Goal: Information Seeking & Learning: Learn about a topic

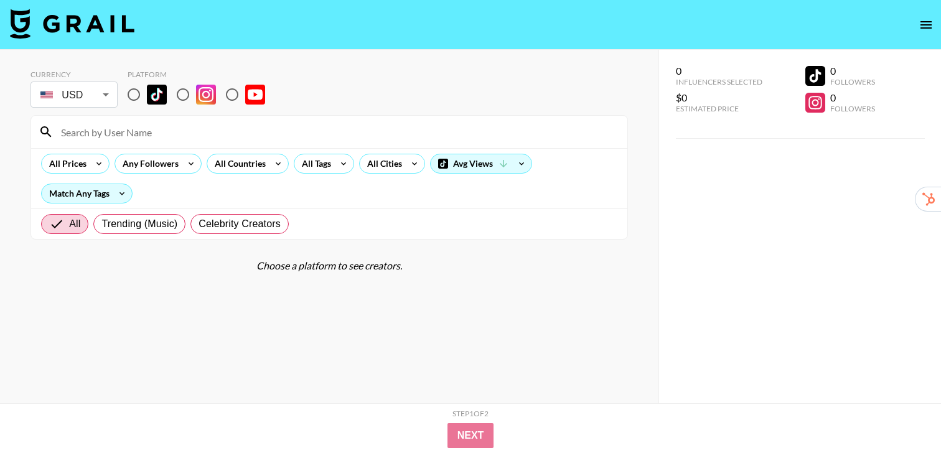
click at [166, 136] on input at bounding box center [337, 132] width 566 height 20
click at [132, 98] on input "radio" at bounding box center [134, 95] width 26 height 26
radio input "true"
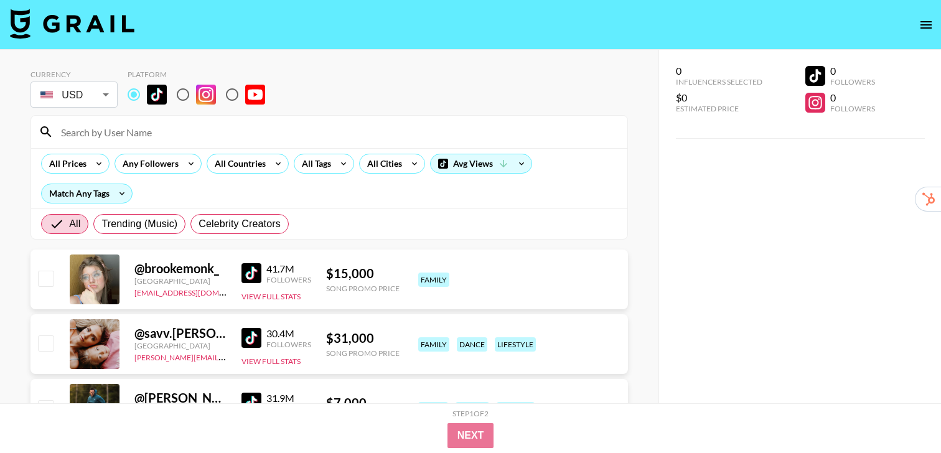
click at [154, 129] on input at bounding box center [337, 132] width 566 height 20
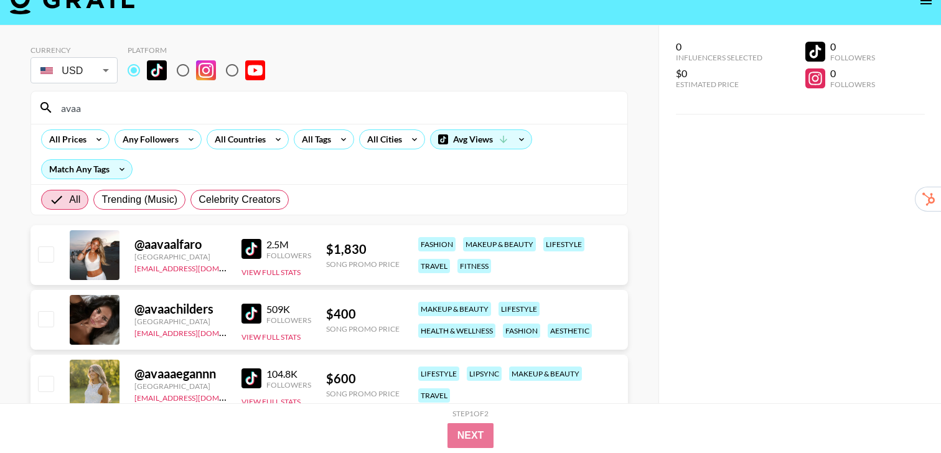
scroll to position [6, 0]
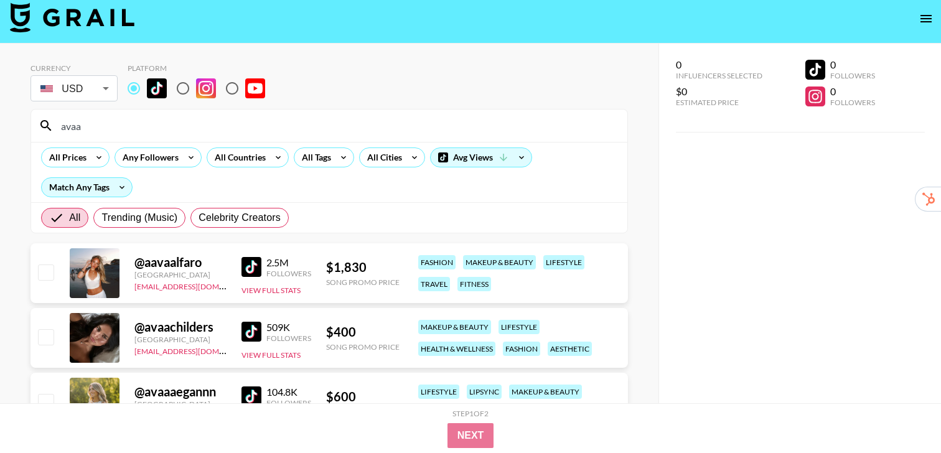
type input "avaa"
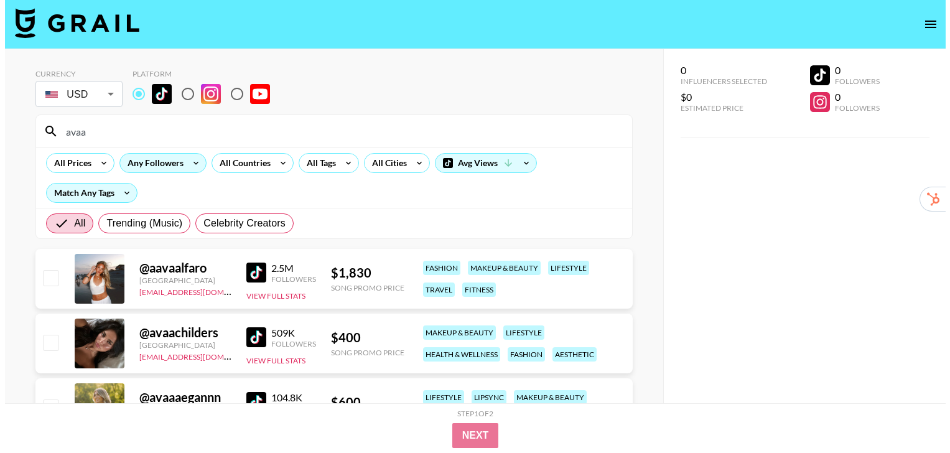
scroll to position [0, 0]
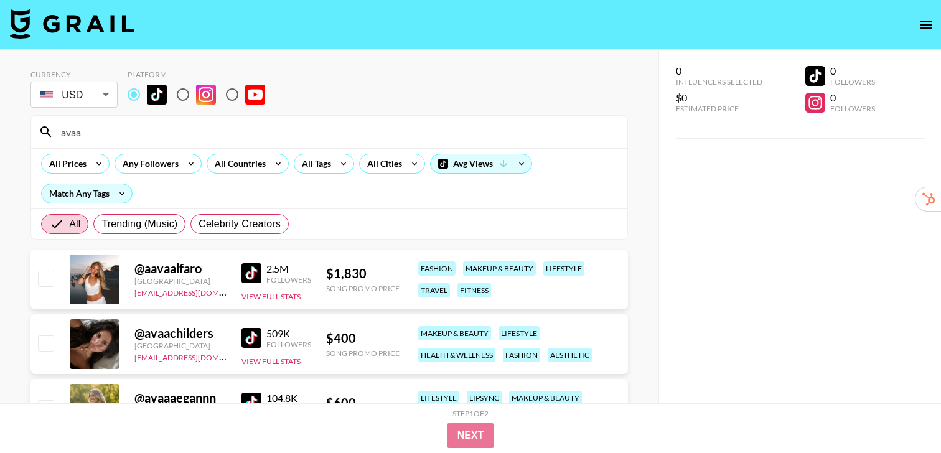
click at [85, 131] on input "avaa" at bounding box center [337, 132] width 566 height 20
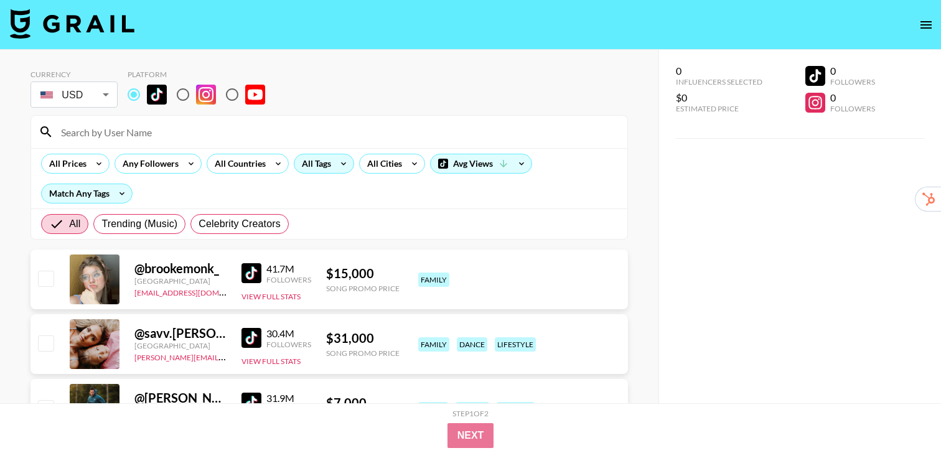
click at [334, 165] on icon at bounding box center [344, 163] width 20 height 19
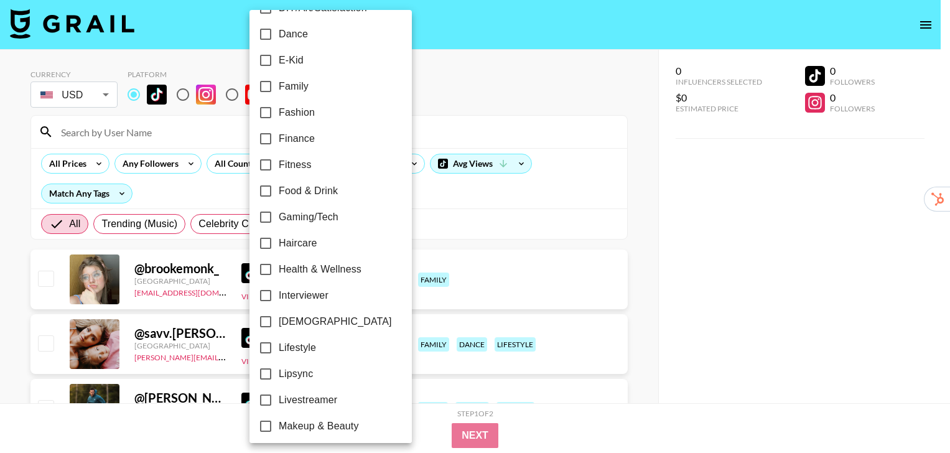
scroll to position [394, 0]
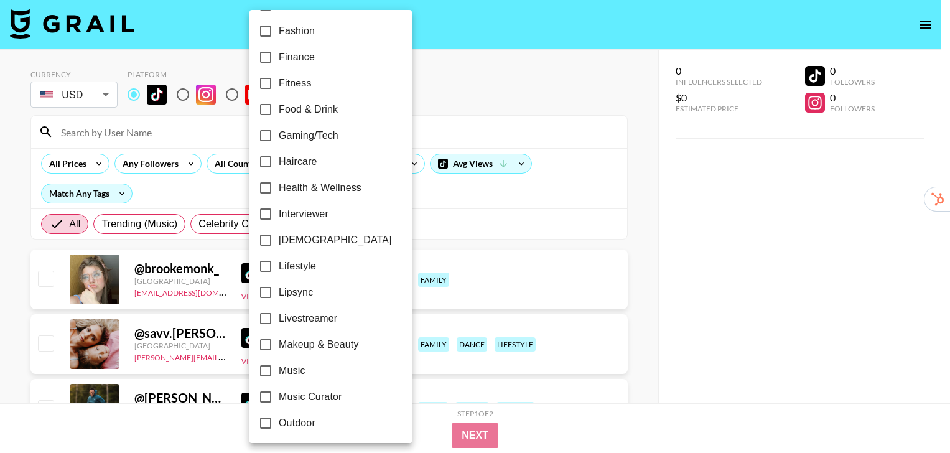
click at [302, 366] on span "Music" at bounding box center [292, 370] width 27 height 15
click at [279, 366] on input "Music" at bounding box center [266, 371] width 26 height 26
checkbox input "true"
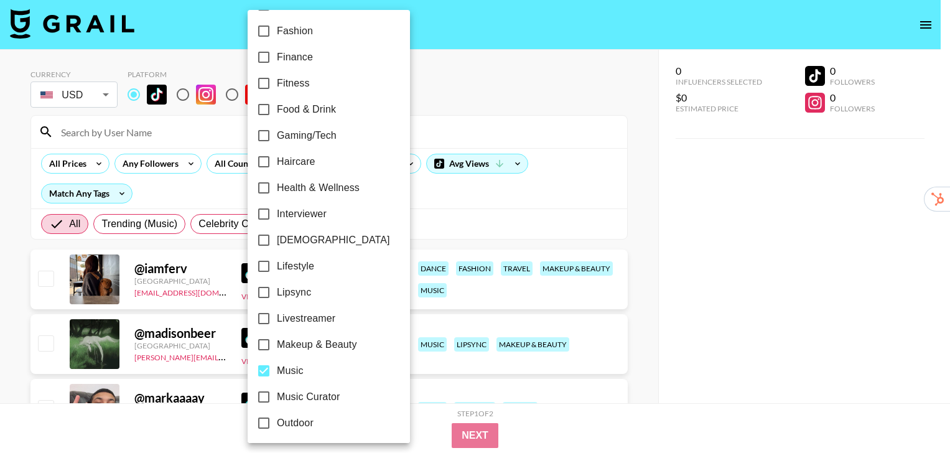
click at [633, 225] on div at bounding box center [475, 226] width 950 height 453
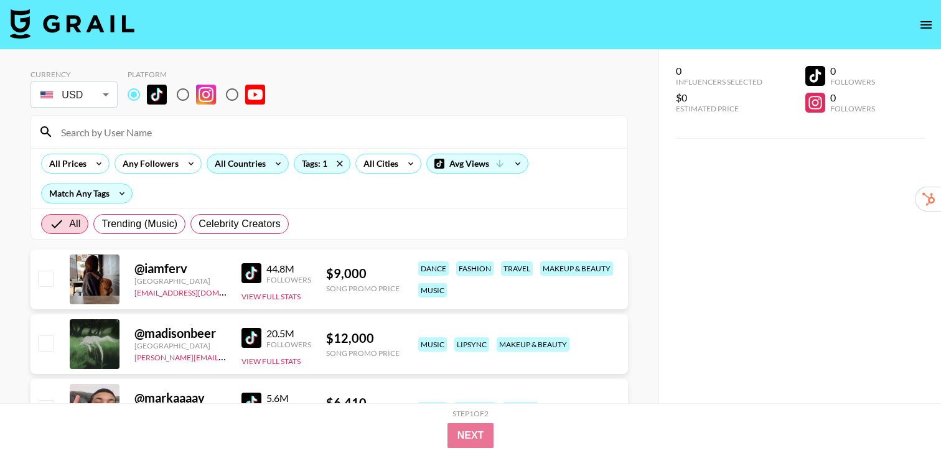
click at [271, 166] on icon at bounding box center [278, 163] width 20 height 19
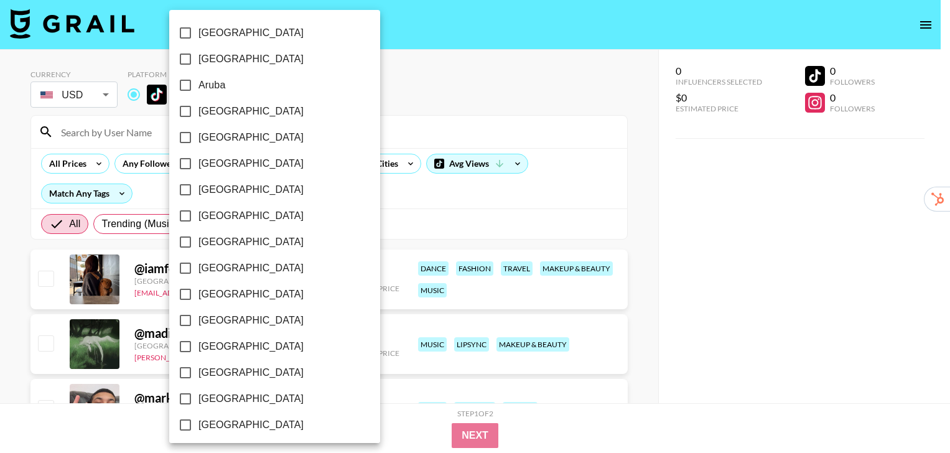
click at [232, 110] on span "[GEOGRAPHIC_DATA]" at bounding box center [250, 111] width 105 height 15
click at [198, 110] on input "[GEOGRAPHIC_DATA]" at bounding box center [185, 111] width 26 height 26
checkbox input "true"
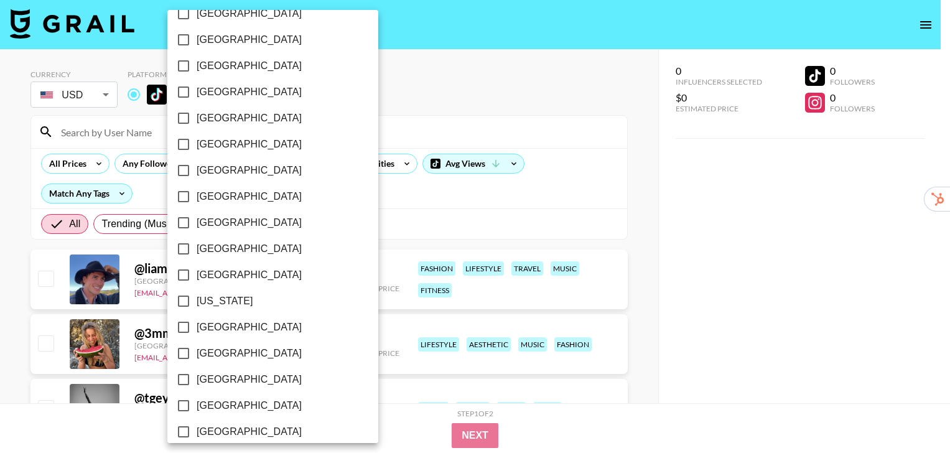
scroll to position [197, 0]
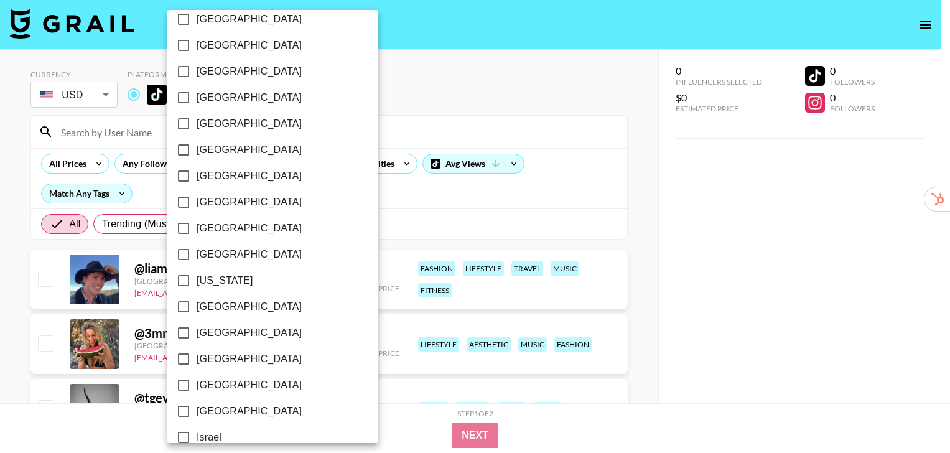
click at [240, 257] on label "[GEOGRAPHIC_DATA]" at bounding box center [264, 254] width 188 height 26
click at [197, 257] on input "[GEOGRAPHIC_DATA]" at bounding box center [183, 254] width 26 height 26
checkbox input "true"
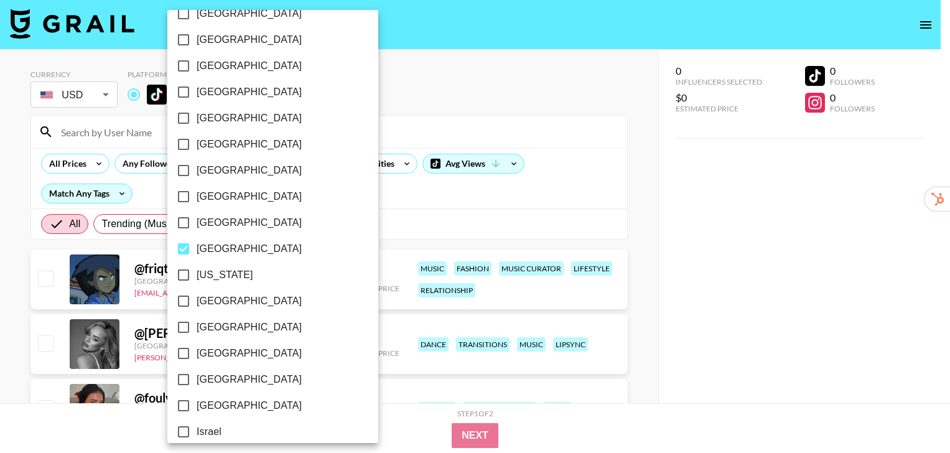
click at [243, 301] on label "[GEOGRAPHIC_DATA]" at bounding box center [264, 301] width 188 height 26
click at [197, 301] on input "[GEOGRAPHIC_DATA]" at bounding box center [183, 301] width 26 height 26
checkbox input "true"
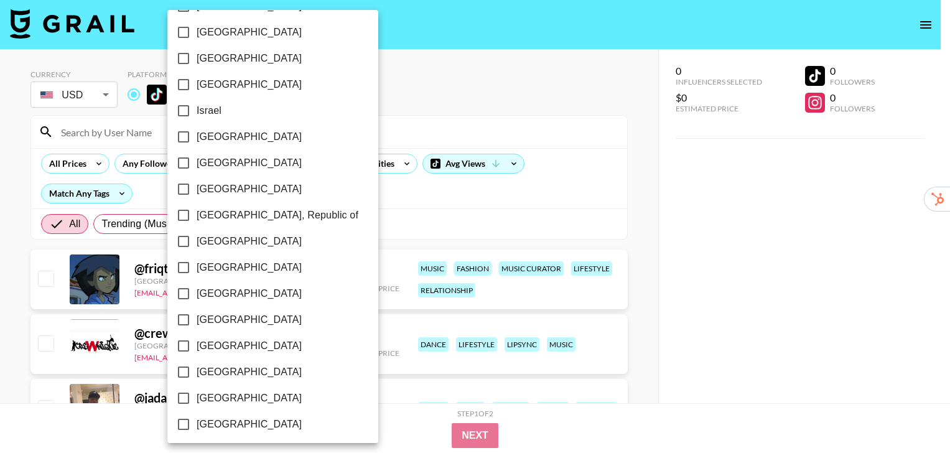
click at [248, 323] on span "[GEOGRAPHIC_DATA]" at bounding box center [249, 319] width 105 height 15
click at [197, 323] on input "[GEOGRAPHIC_DATA]" at bounding box center [183, 320] width 26 height 26
checkbox input "true"
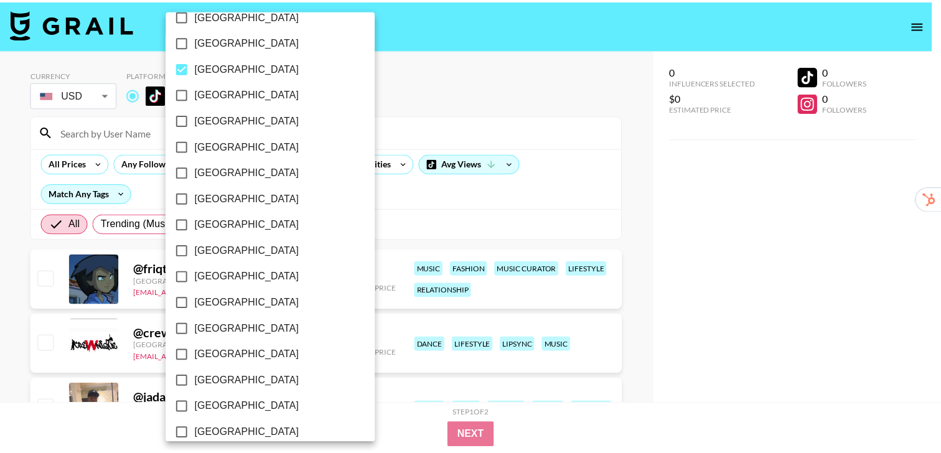
scroll to position [775, 0]
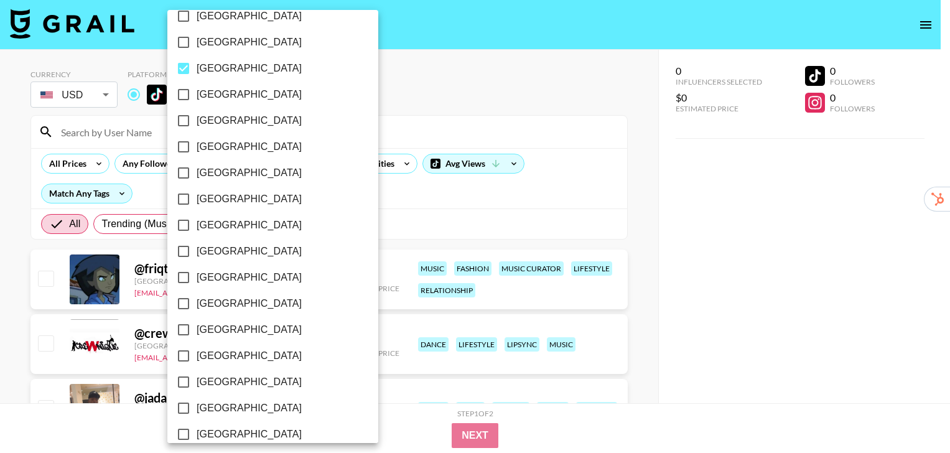
click at [645, 221] on div at bounding box center [475, 226] width 950 height 453
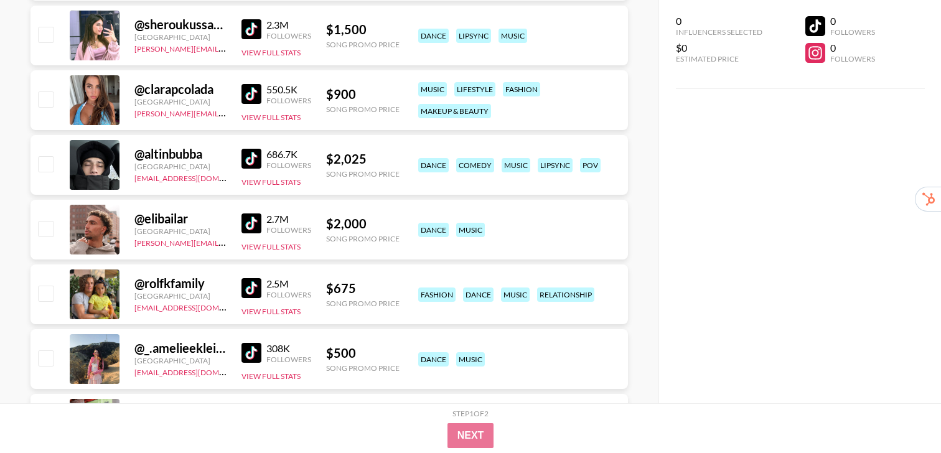
scroll to position [956, 0]
click at [256, 161] on img at bounding box center [251, 158] width 20 height 20
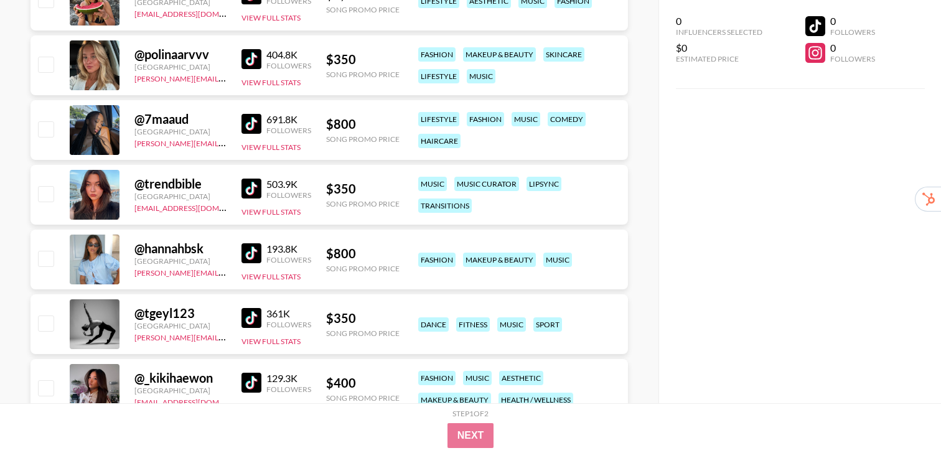
scroll to position [1654, 0]
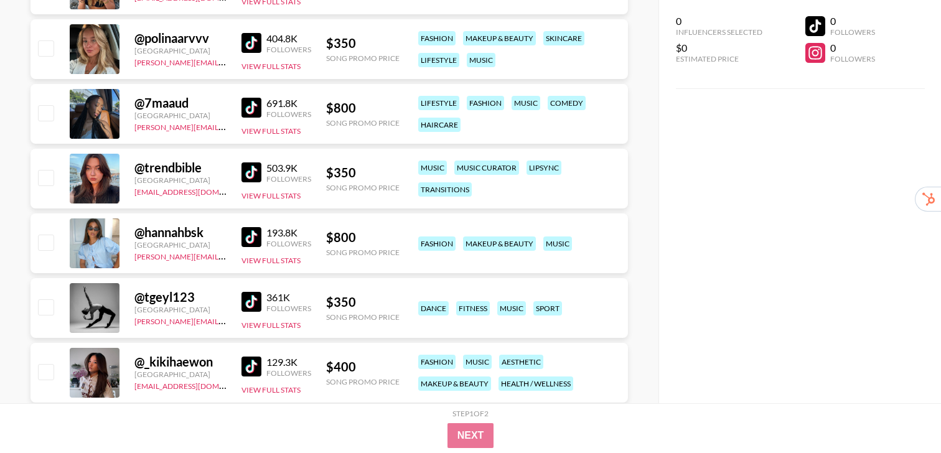
click at [244, 236] on img at bounding box center [251, 237] width 20 height 20
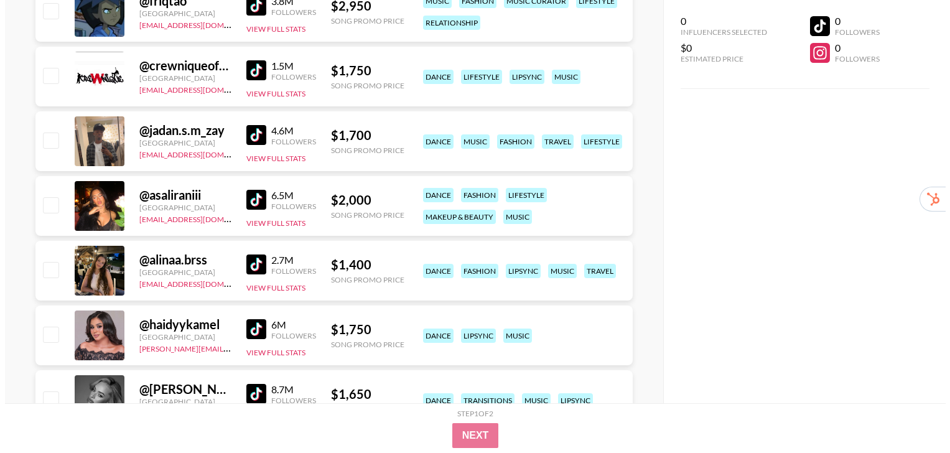
scroll to position [0, 0]
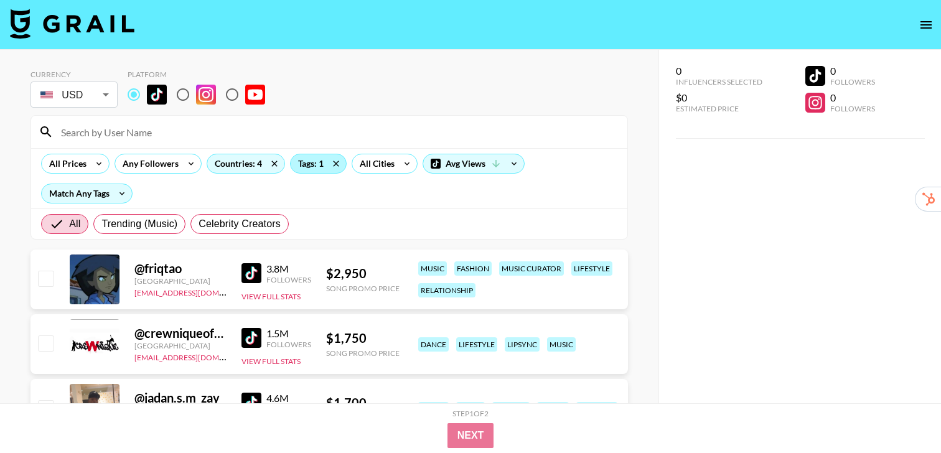
click at [310, 169] on div "Tags: 1" at bounding box center [318, 163] width 55 height 19
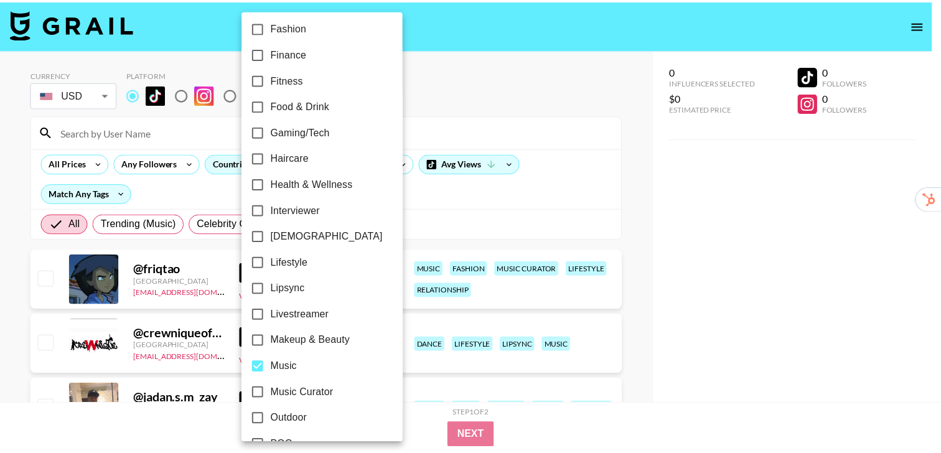
scroll to position [418, 0]
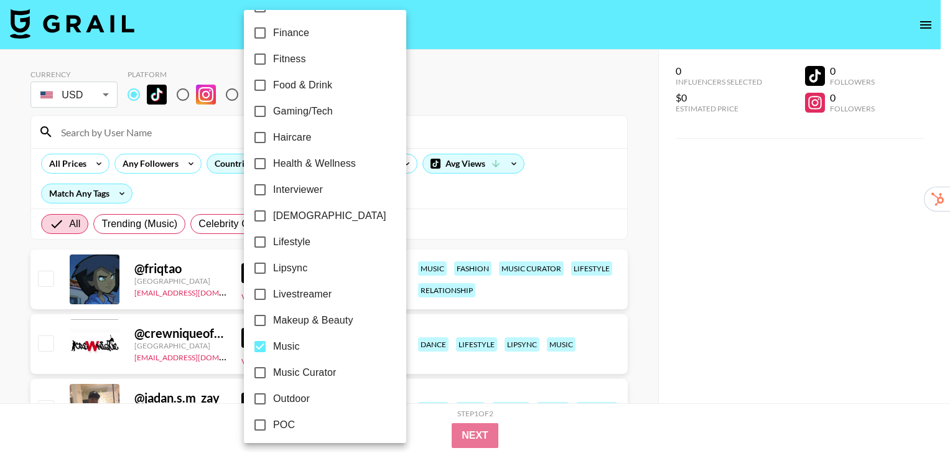
click at [318, 348] on label "Music" at bounding box center [316, 347] width 139 height 26
click at [273, 348] on input "Music" at bounding box center [260, 347] width 26 height 26
checkbox input "false"
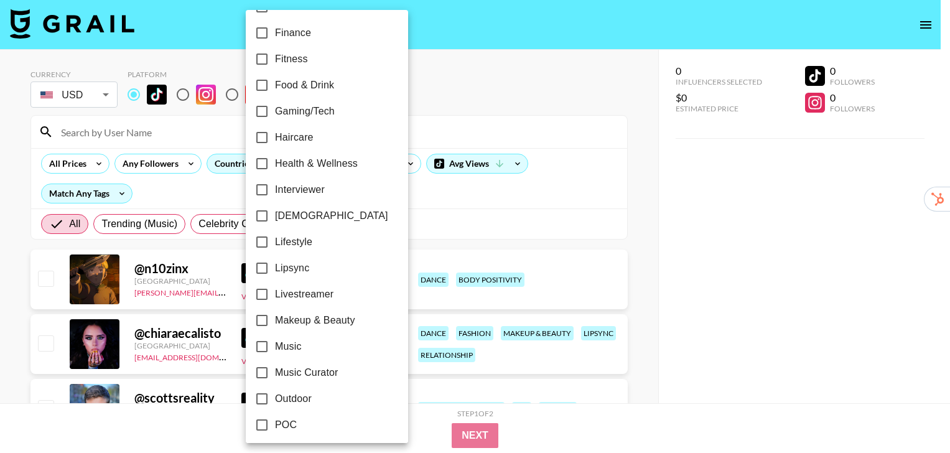
click at [316, 271] on label "Lipsync" at bounding box center [318, 268] width 139 height 26
click at [275, 271] on input "Lipsync" at bounding box center [262, 268] width 26 height 26
checkbox input "true"
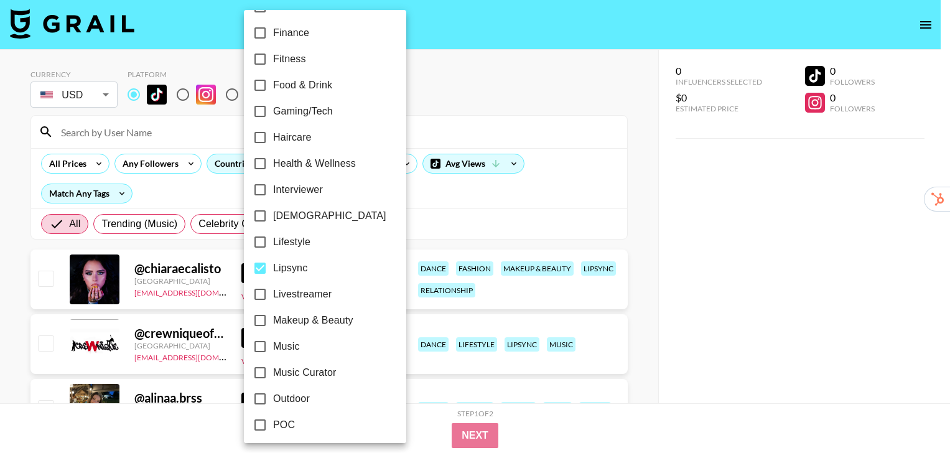
click at [688, 235] on div at bounding box center [475, 226] width 950 height 453
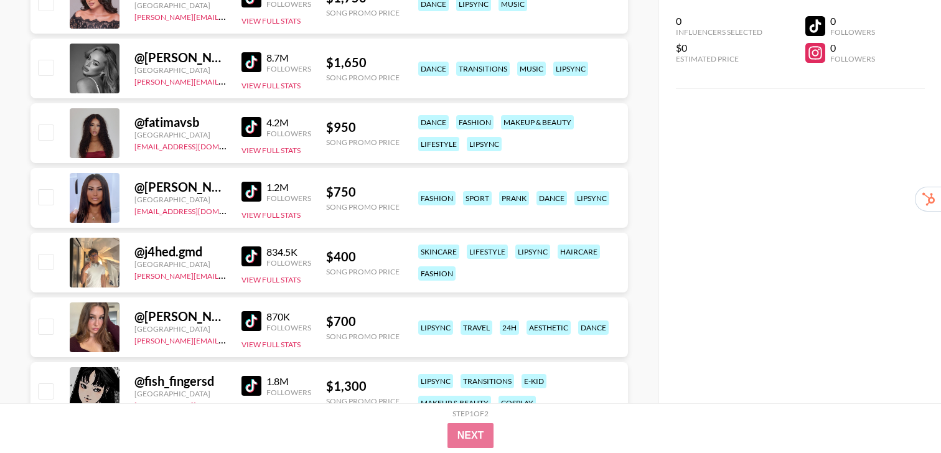
scroll to position [544, 0]
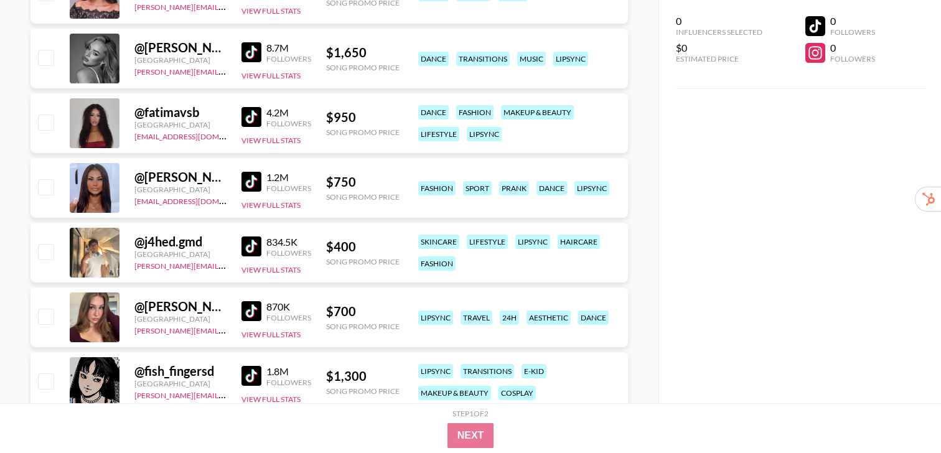
click at [254, 309] on img at bounding box center [251, 311] width 20 height 20
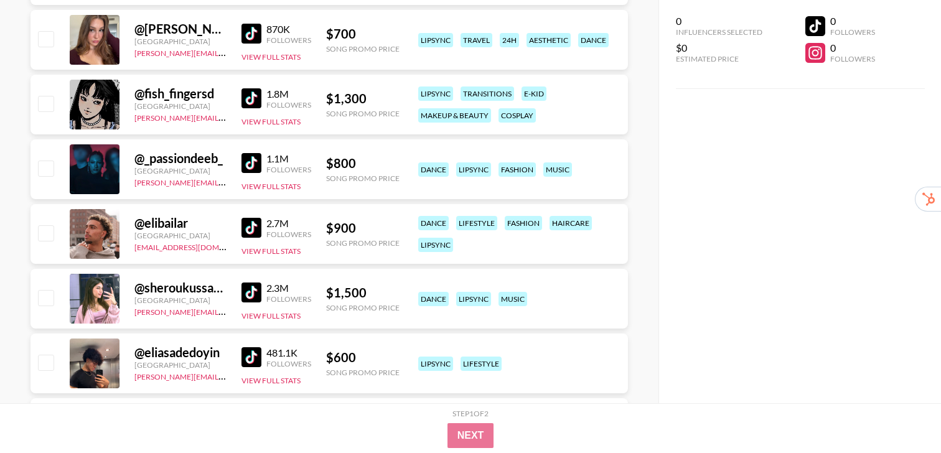
scroll to position [936, 0]
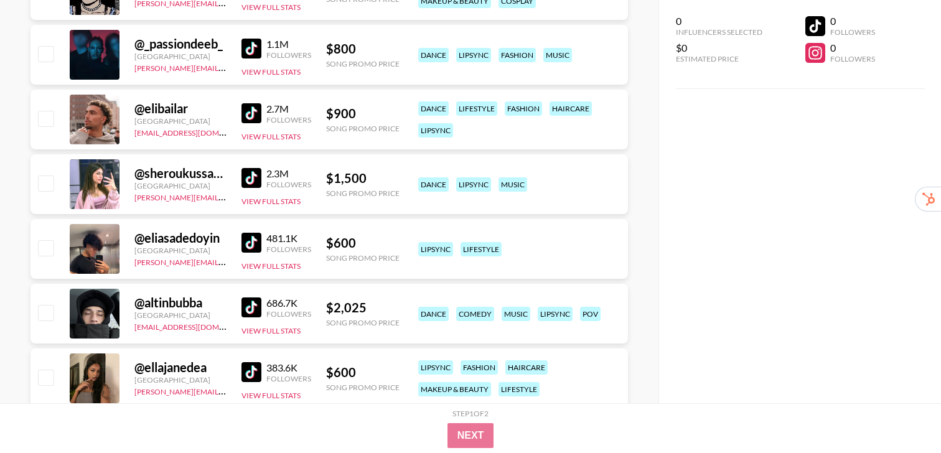
click at [242, 176] on img at bounding box center [251, 178] width 20 height 20
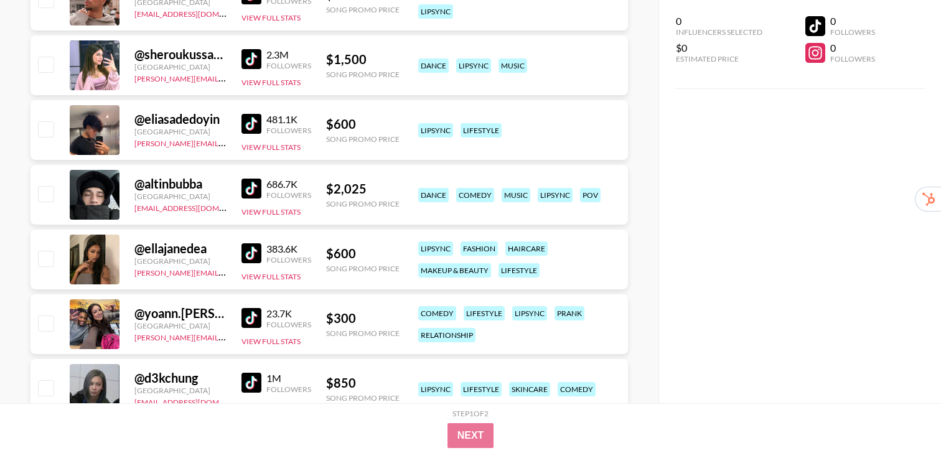
scroll to position [1145, 0]
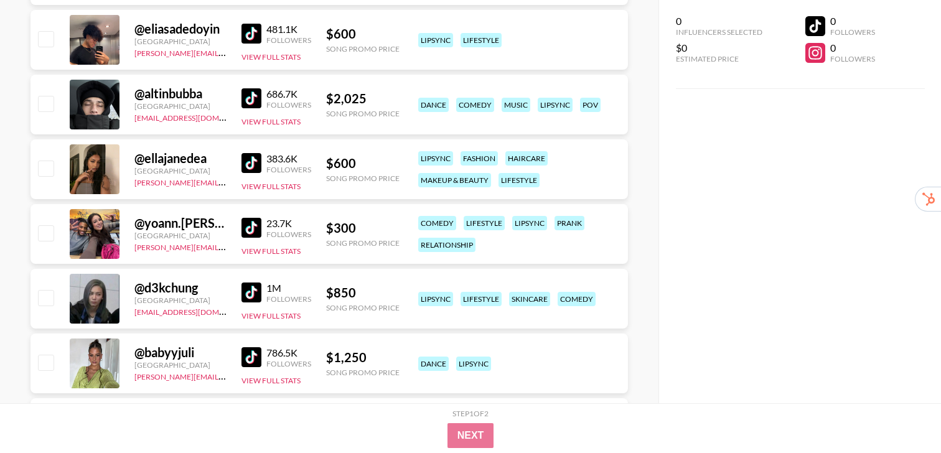
click at [246, 162] on img at bounding box center [251, 163] width 20 height 20
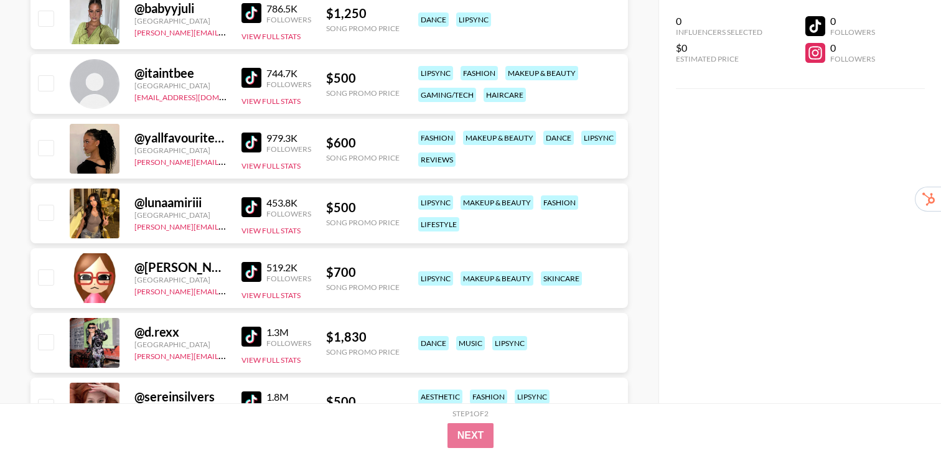
scroll to position [1547, 0]
